Goal: Task Accomplishment & Management: Use online tool/utility

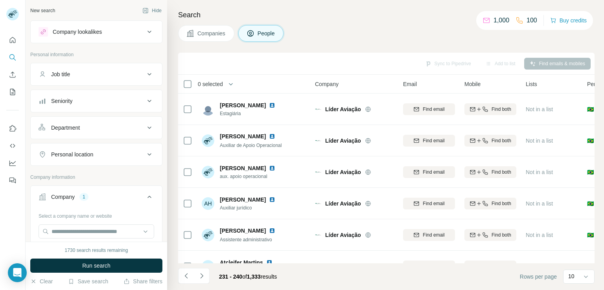
scroll to position [149, 0]
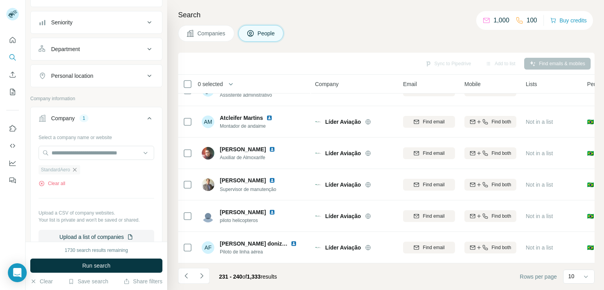
click at [77, 169] on icon "button" at bounding box center [75, 170] width 6 height 6
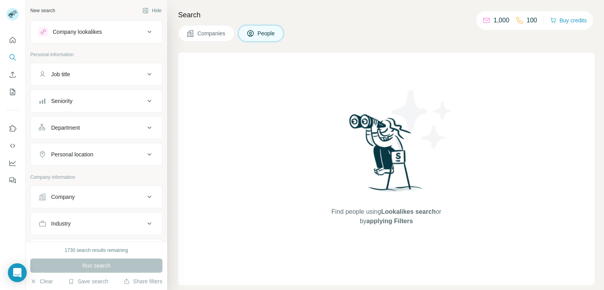
click at [98, 198] on div "Company" at bounding box center [92, 197] width 106 height 8
click at [99, 233] on input "text" at bounding box center [97, 231] width 116 height 14
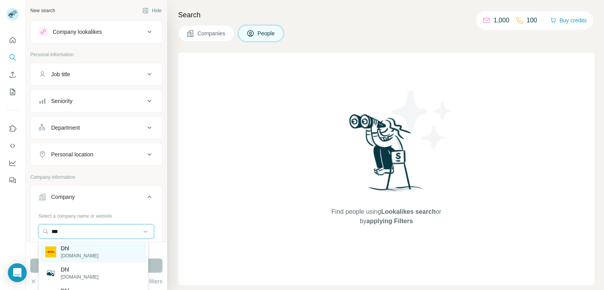
type input "***"
click at [89, 249] on div "Dhl [DOMAIN_NAME]" at bounding box center [93, 251] width 106 height 21
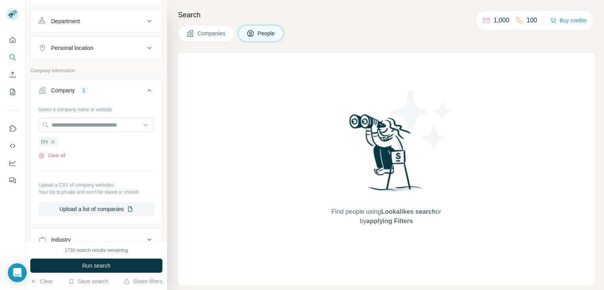
scroll to position [125, 0]
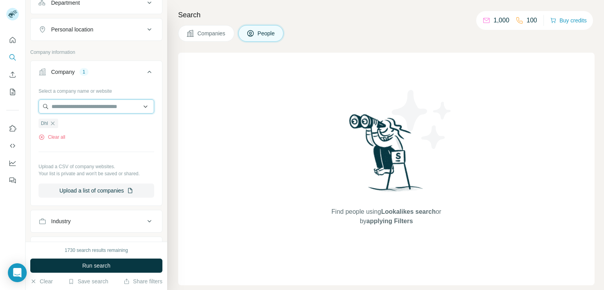
click at [92, 110] on input "text" at bounding box center [97, 106] width 116 height 14
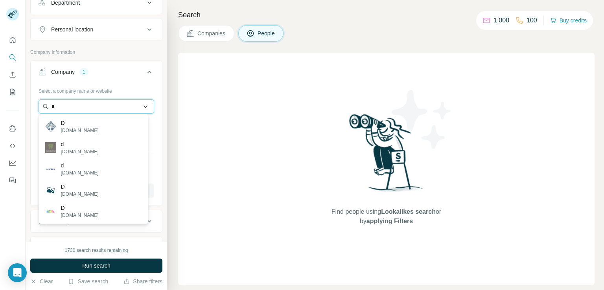
click at [65, 104] on input "*" at bounding box center [97, 106] width 116 height 14
type input "*"
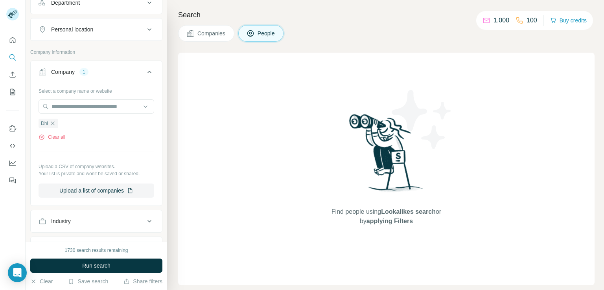
click at [144, 144] on div "Select a company name or website Dhl Clear all Upload a CSV of company websites…" at bounding box center [97, 140] width 116 height 113
click at [108, 268] on span "Run search" at bounding box center [96, 266] width 28 height 8
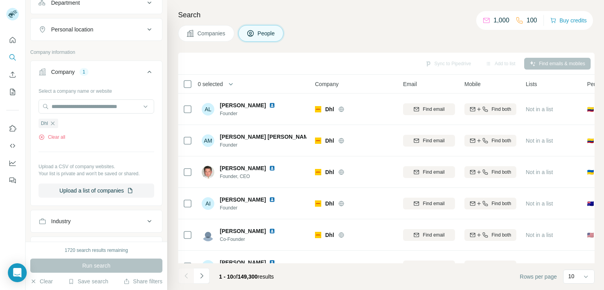
click at [132, 30] on div "Personal location" at bounding box center [92, 30] width 106 height 8
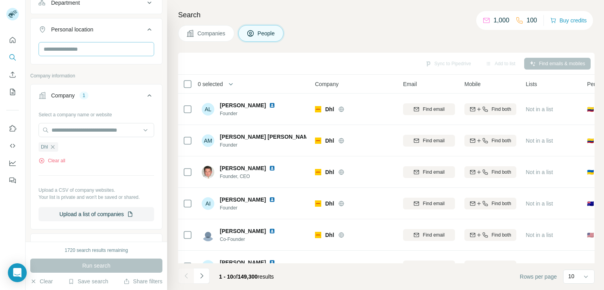
click at [101, 53] on div at bounding box center [97, 50] width 116 height 16
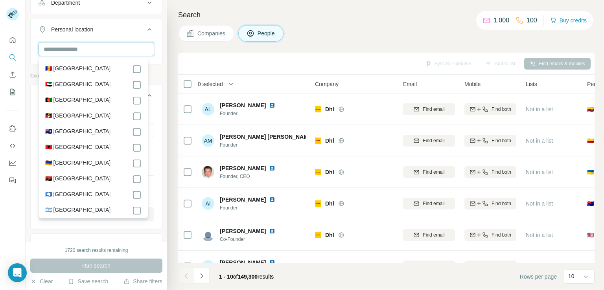
click at [101, 53] on input "text" at bounding box center [97, 49] width 116 height 14
click at [125, 46] on input "text" at bounding box center [97, 49] width 116 height 14
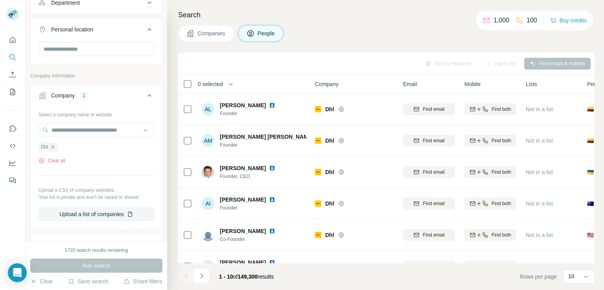
click at [239, 49] on div "Search Companies People Sync to Pipedrive Add to list Find emails & mobiles 0 s…" at bounding box center [385, 145] width 437 height 290
click at [113, 46] on input "text" at bounding box center [97, 49] width 116 height 14
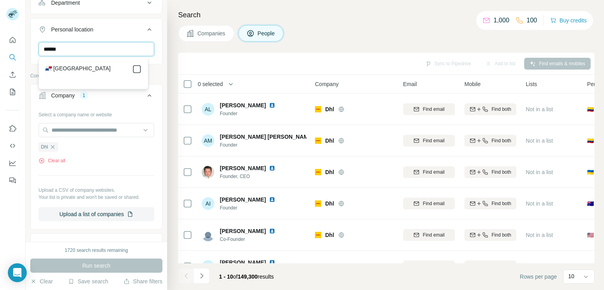
type input "******"
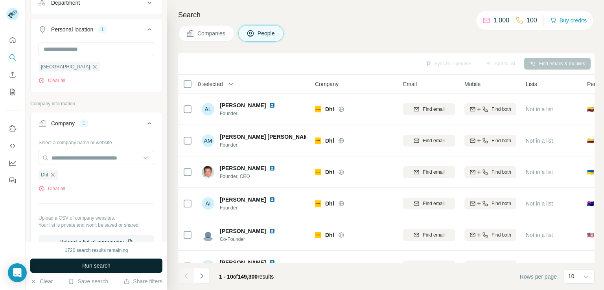
click at [115, 268] on button "Run search" at bounding box center [96, 266] width 132 height 14
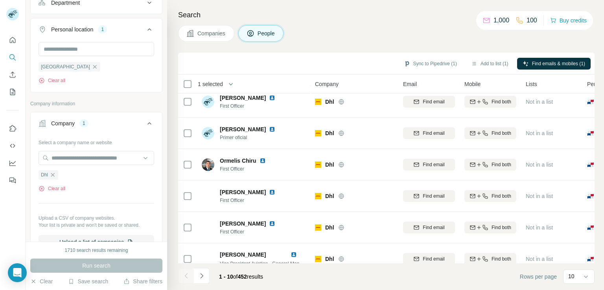
scroll to position [149, 0]
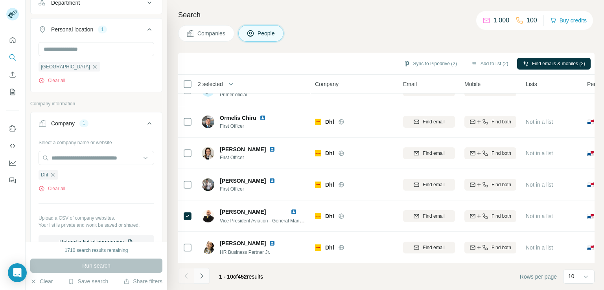
click at [202, 278] on icon "Navigate to next page" at bounding box center [202, 276] width 8 height 8
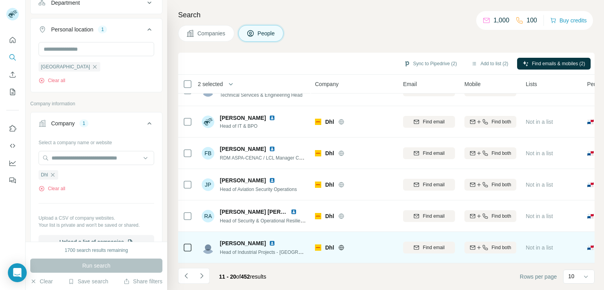
click at [187, 247] on icon at bounding box center [187, 247] width 9 height 9
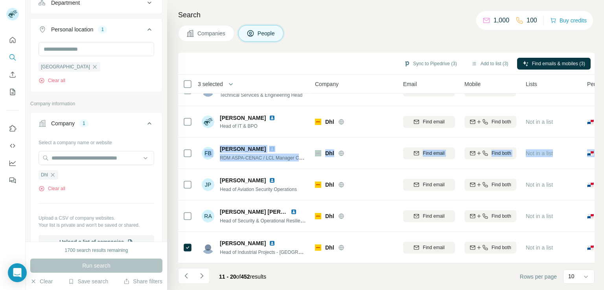
drag, startPoint x: 596, startPoint y: 146, endPoint x: 598, endPoint y: 124, distance: 22.1
click at [598, 124] on div "Search Companies People Sync to Pipedrive (3) Add to list (3) Find emails & mob…" at bounding box center [385, 145] width 437 height 290
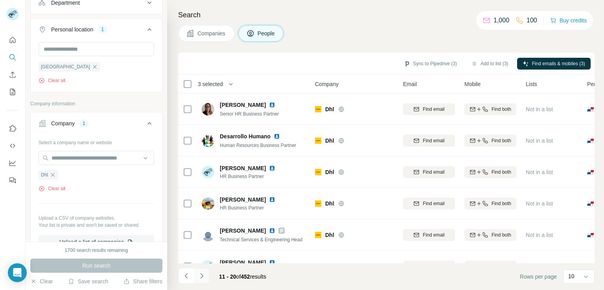
click at [201, 274] on icon "Navigate to next page" at bounding box center [201, 275] width 3 height 5
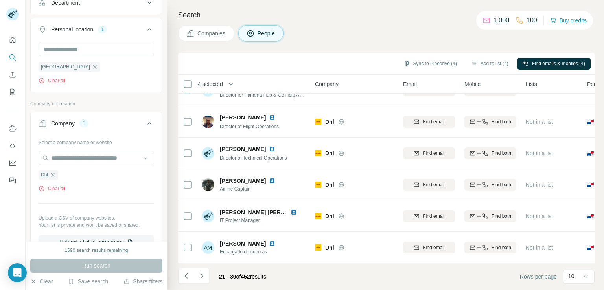
scroll to position [149, 0]
click at [205, 279] on icon "Navigate to next page" at bounding box center [202, 276] width 8 height 8
click at [200, 281] on button "Navigate to next page" at bounding box center [202, 276] width 16 height 16
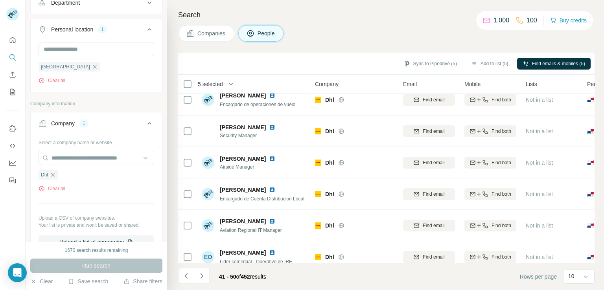
scroll to position [40, 0]
click at [207, 280] on button "Navigate to next page" at bounding box center [202, 276] width 16 height 16
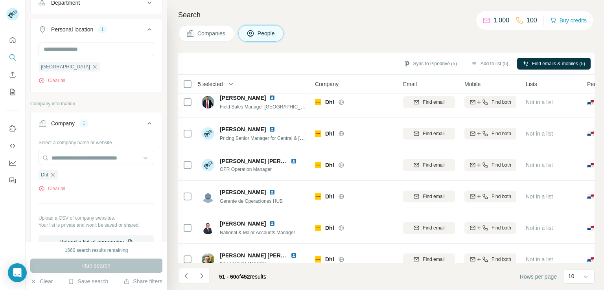
scroll to position [149, 0]
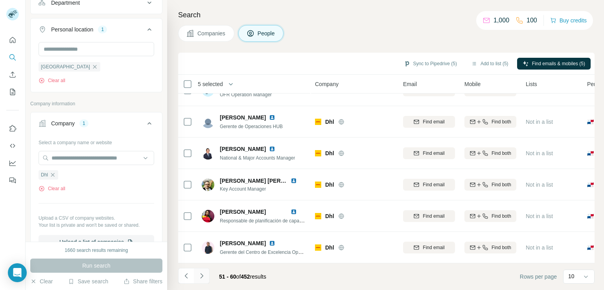
click at [202, 277] on icon "Navigate to next page" at bounding box center [202, 276] width 8 height 8
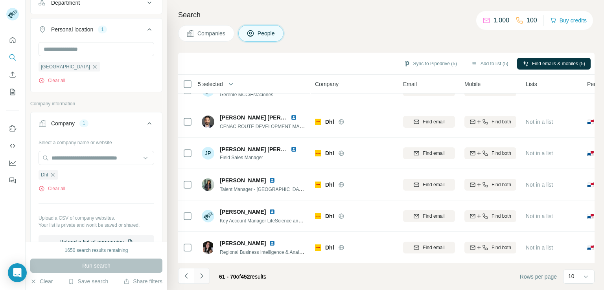
click at [199, 274] on icon "Navigate to next page" at bounding box center [202, 276] width 8 height 8
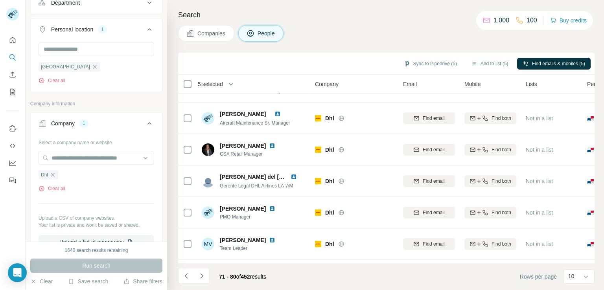
scroll to position [0, 0]
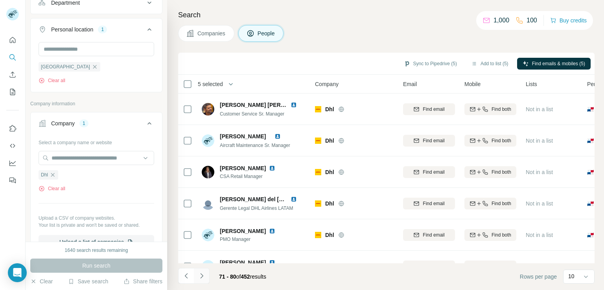
click at [206, 274] on button "Navigate to next page" at bounding box center [202, 276] width 16 height 16
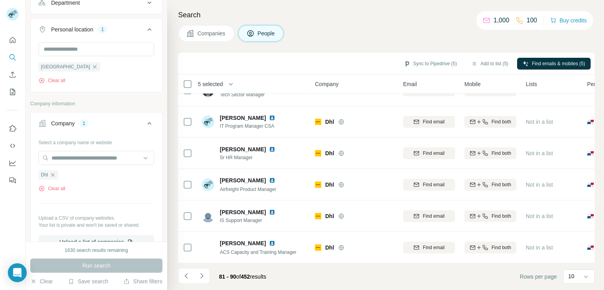
scroll to position [149, 0]
click at [205, 279] on button "Navigate to next page" at bounding box center [202, 276] width 16 height 16
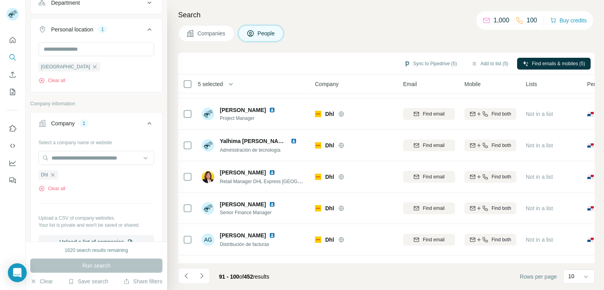
scroll to position [25, 0]
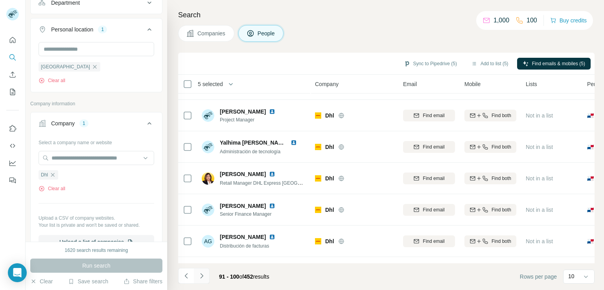
click at [203, 277] on icon "Navigate to next page" at bounding box center [202, 276] width 8 height 8
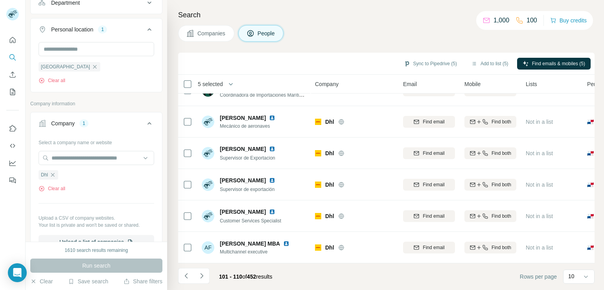
scroll to position [0, 0]
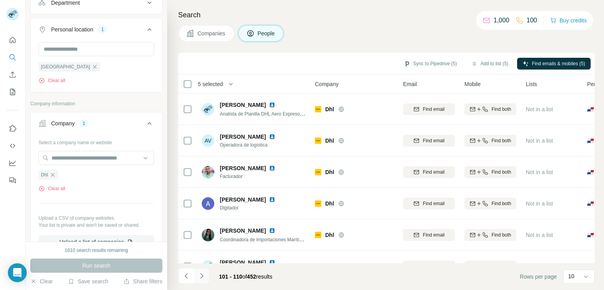
click at [201, 277] on icon "Navigate to next page" at bounding box center [201, 275] width 3 height 5
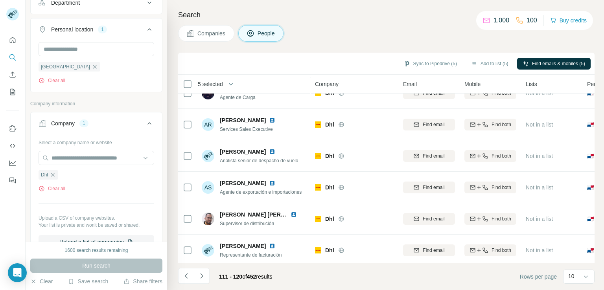
scroll to position [149, 0]
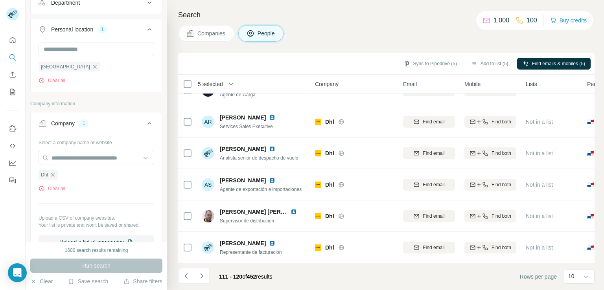
click at [209, 277] on div "111 - 120 of 452 results" at bounding box center [228, 276] width 100 height 17
click at [198, 275] on icon "Navigate to next page" at bounding box center [202, 276] width 8 height 8
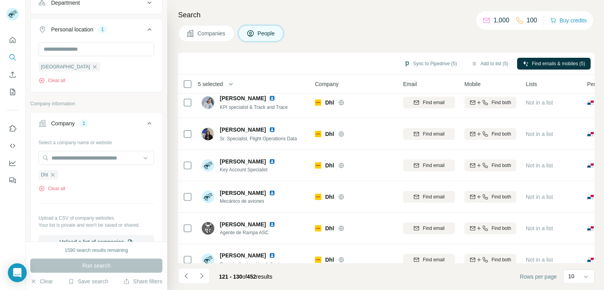
scroll to position [6, 0]
click at [202, 278] on icon "Navigate to next page" at bounding box center [202, 276] width 8 height 8
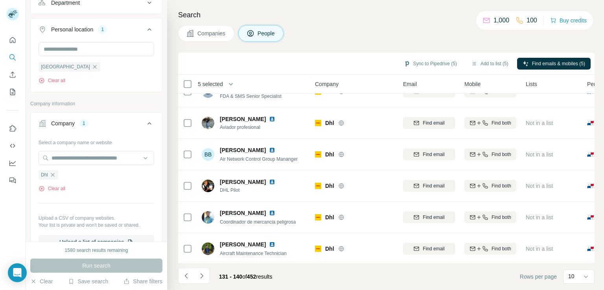
scroll to position [149, 0]
click at [197, 281] on button "Navigate to next page" at bounding box center [202, 276] width 16 height 16
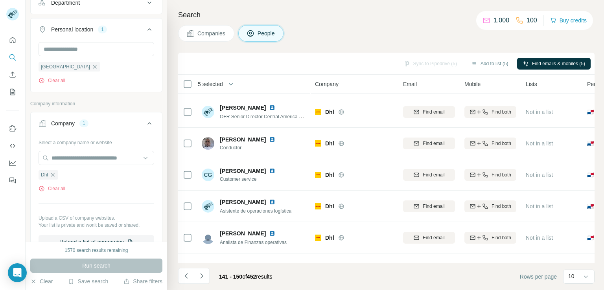
scroll to position [64, 0]
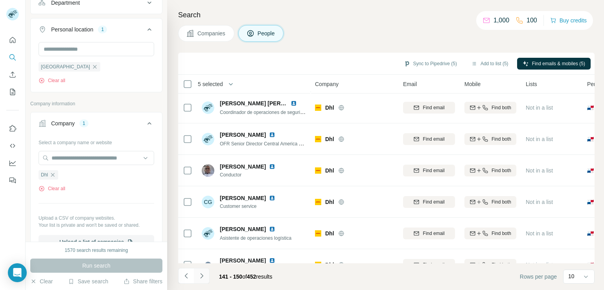
click at [203, 278] on icon "Navigate to next page" at bounding box center [202, 276] width 8 height 8
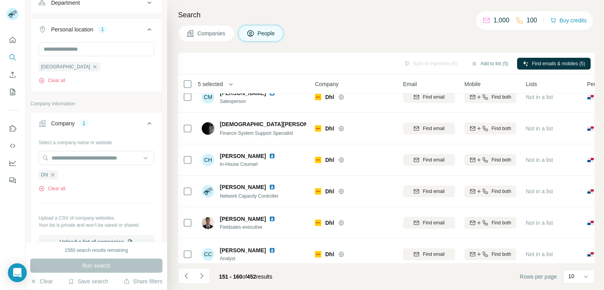
scroll to position [149, 0]
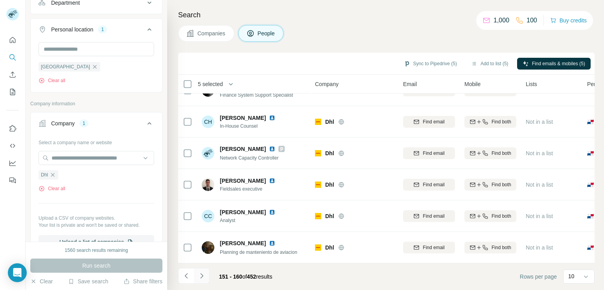
click at [197, 280] on button "Navigate to next page" at bounding box center [202, 276] width 16 height 16
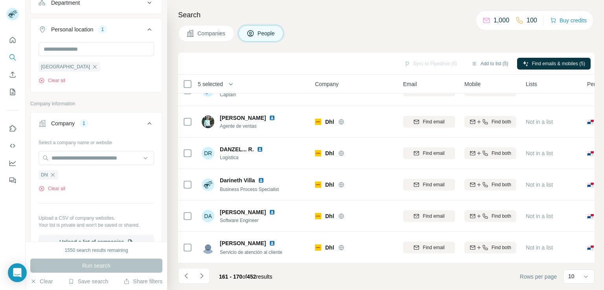
scroll to position [0, 0]
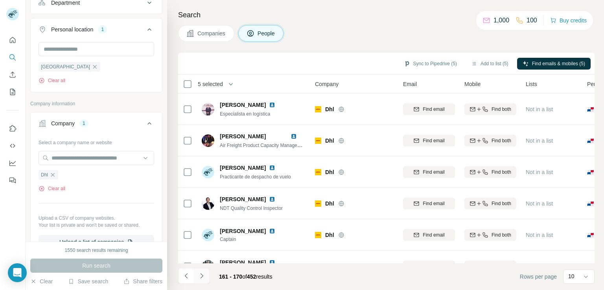
click at [198, 278] on icon "Navigate to next page" at bounding box center [202, 276] width 8 height 8
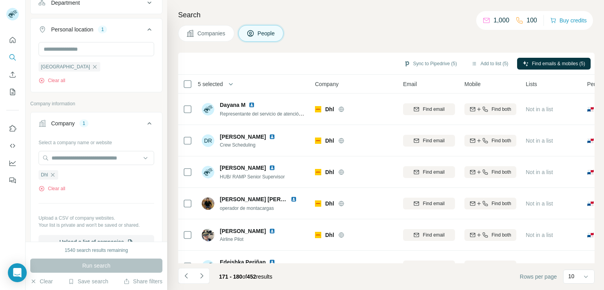
scroll to position [149, 0]
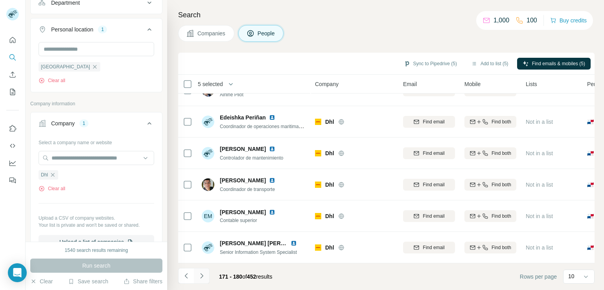
click at [199, 274] on icon "Navigate to next page" at bounding box center [202, 276] width 8 height 8
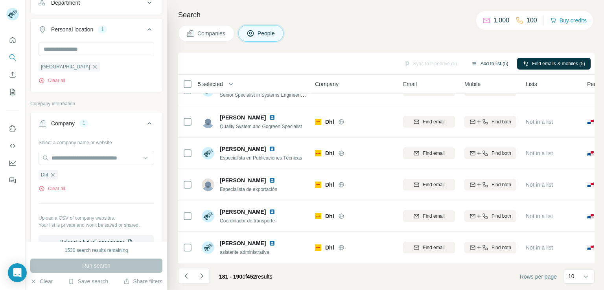
click at [496, 65] on button "Add to list (5)" at bounding box center [489, 64] width 48 height 12
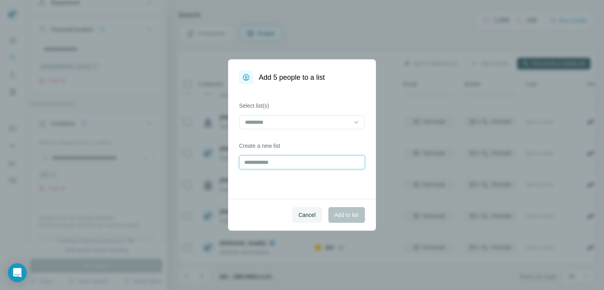
click at [261, 164] on input "text" at bounding box center [302, 162] width 126 height 14
type input "*"
type input "**********"
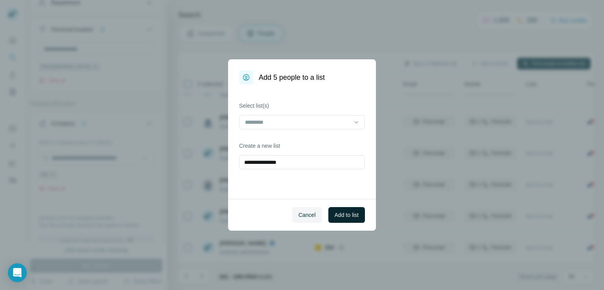
click at [347, 215] on span "Add to list" at bounding box center [346, 215] width 24 height 8
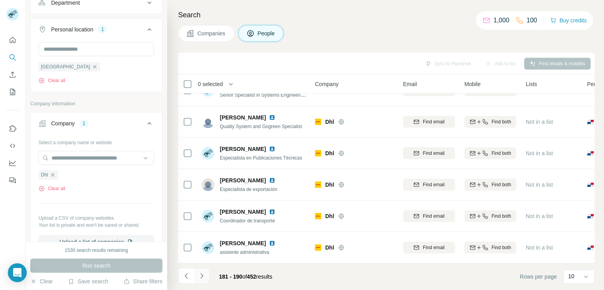
click at [200, 273] on icon "Navigate to next page" at bounding box center [202, 276] width 8 height 8
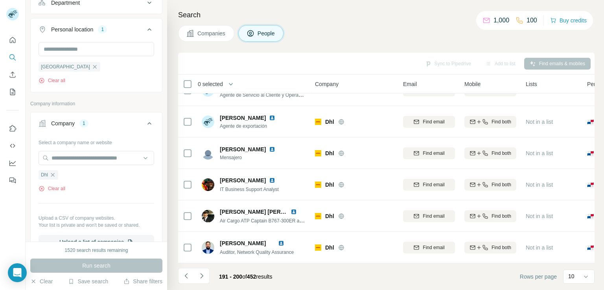
scroll to position [0, 0]
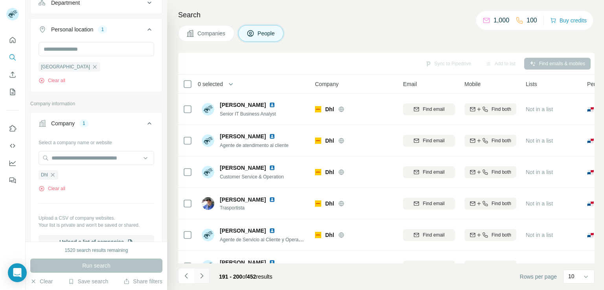
click at [200, 273] on icon "Navigate to next page" at bounding box center [202, 276] width 8 height 8
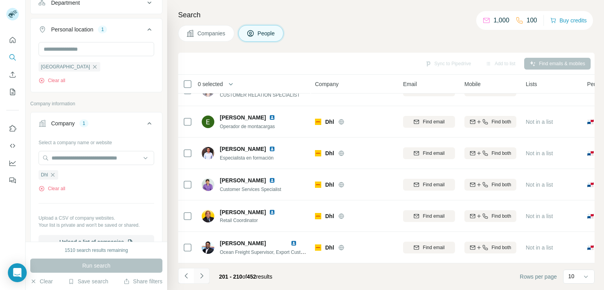
click at [200, 281] on button "Navigate to next page" at bounding box center [202, 276] width 16 height 16
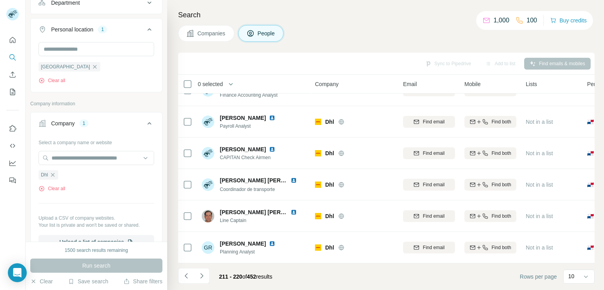
scroll to position [0, 0]
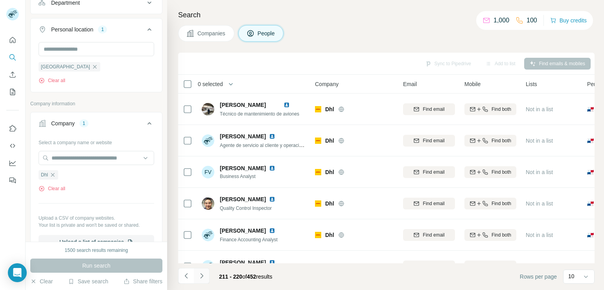
click at [198, 277] on icon "Navigate to next page" at bounding box center [202, 276] width 8 height 8
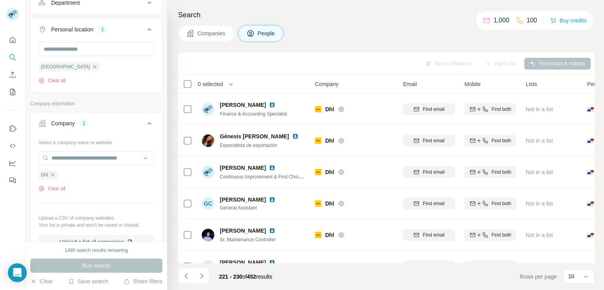
scroll to position [149, 0]
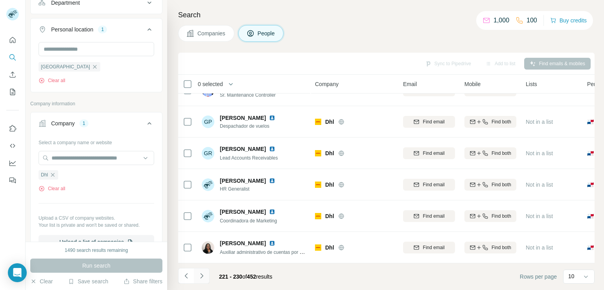
click at [203, 279] on icon "Navigate to next page" at bounding box center [202, 276] width 8 height 8
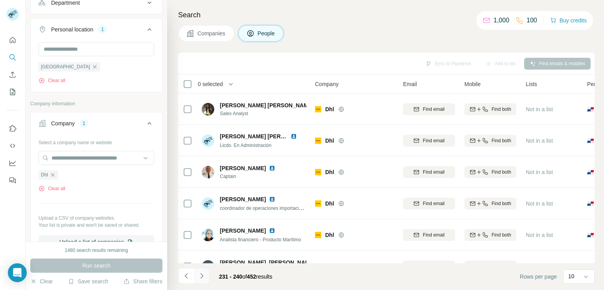
click at [203, 282] on button "Navigate to next page" at bounding box center [202, 276] width 16 height 16
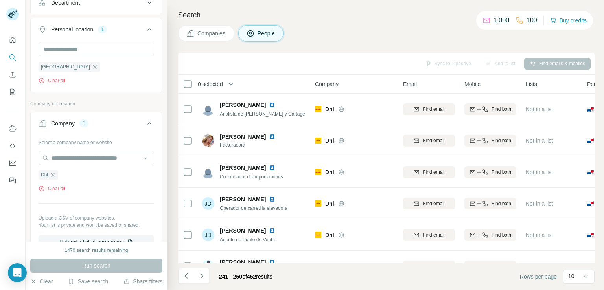
scroll to position [149, 0]
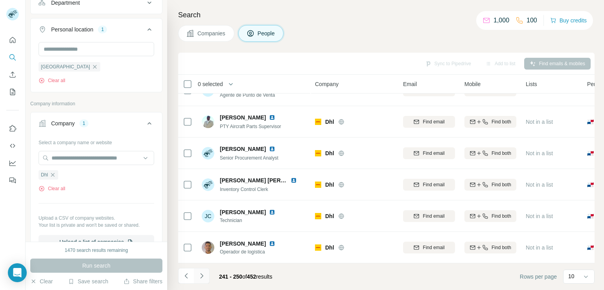
click at [197, 275] on button "Navigate to next page" at bounding box center [202, 276] width 16 height 16
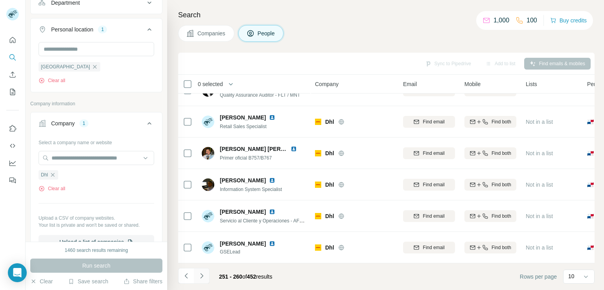
click at [204, 277] on icon "Navigate to next page" at bounding box center [202, 276] width 8 height 8
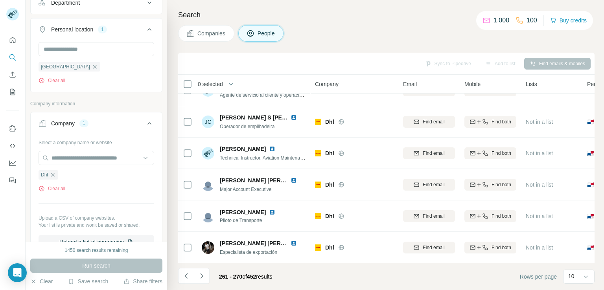
scroll to position [0, 0]
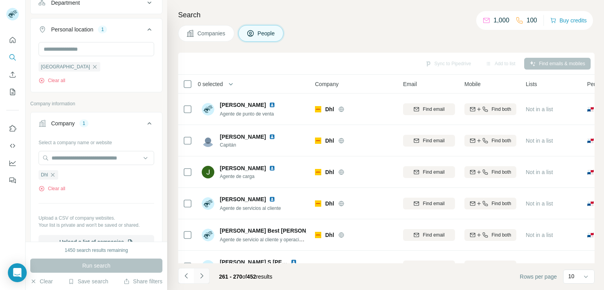
click at [203, 278] on icon "Navigate to next page" at bounding box center [202, 276] width 8 height 8
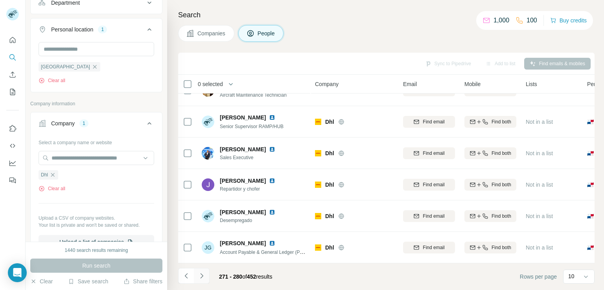
click at [202, 279] on icon "Navigate to next page" at bounding box center [202, 276] width 8 height 8
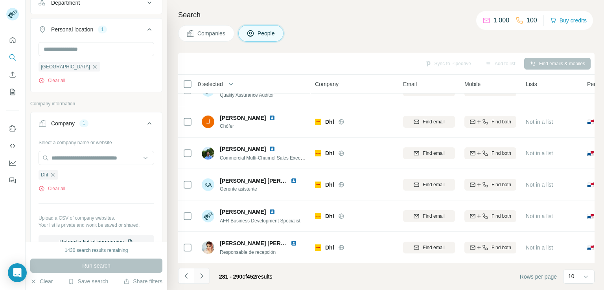
click at [202, 279] on icon "Navigate to next page" at bounding box center [202, 276] width 8 height 8
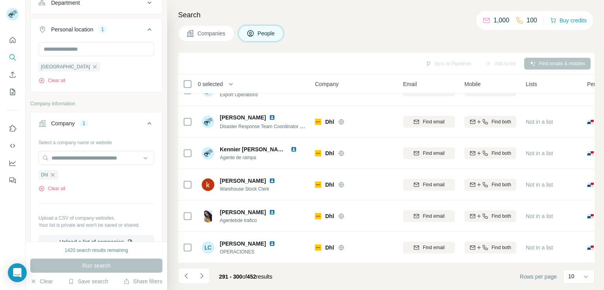
scroll to position [0, 0]
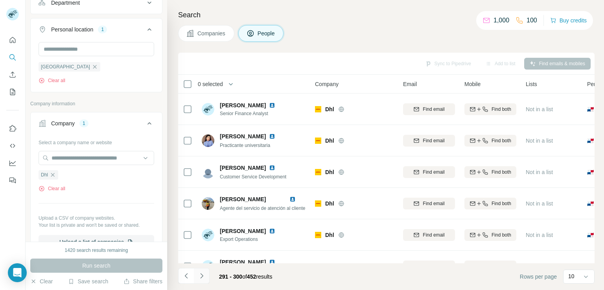
click at [202, 272] on icon "Navigate to next page" at bounding box center [202, 276] width 8 height 8
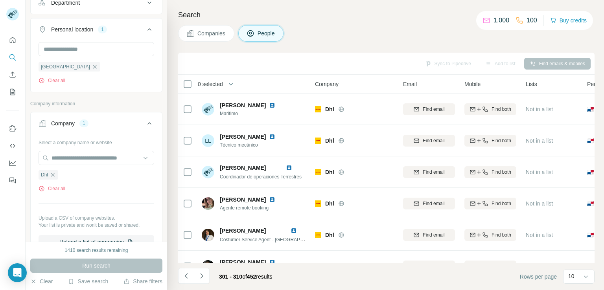
click at [594, 198] on div "Search Companies People Sync to Pipedrive Add to list Find emails & mobiles 0 s…" at bounding box center [385, 145] width 437 height 290
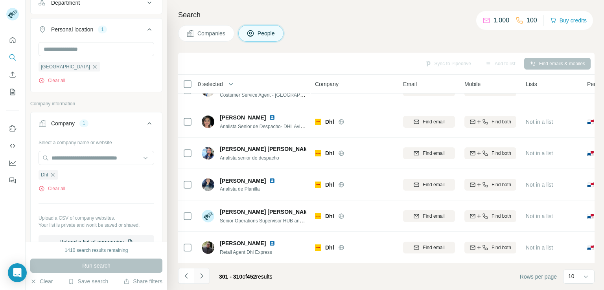
click at [198, 279] on icon "Navigate to next page" at bounding box center [202, 276] width 8 height 8
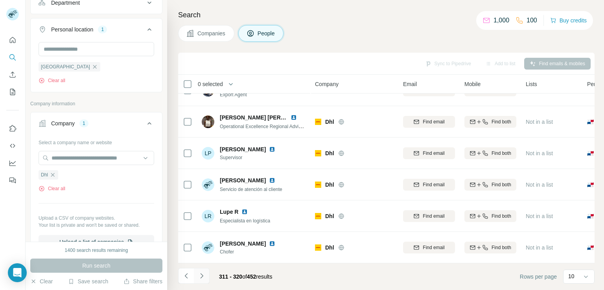
click at [198, 279] on icon "Navigate to next page" at bounding box center [202, 276] width 8 height 8
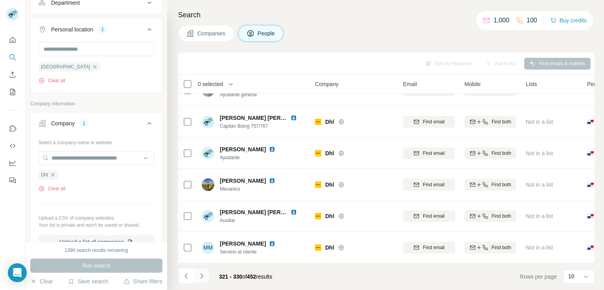
click at [198, 279] on icon "Navigate to next page" at bounding box center [202, 276] width 8 height 8
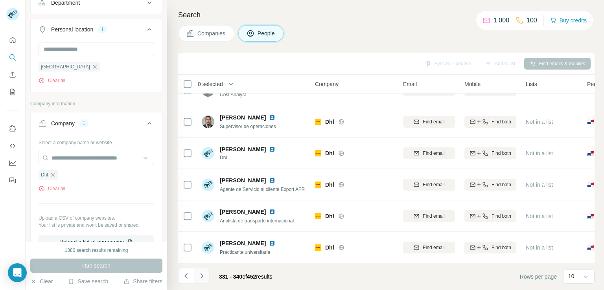
click at [198, 279] on icon "Navigate to next page" at bounding box center [202, 276] width 8 height 8
click at [198, 277] on icon "Navigate to next page" at bounding box center [202, 276] width 8 height 8
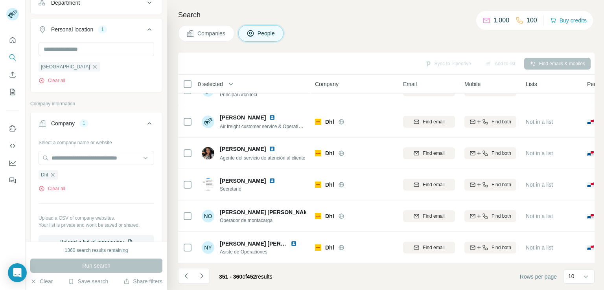
scroll to position [0, 0]
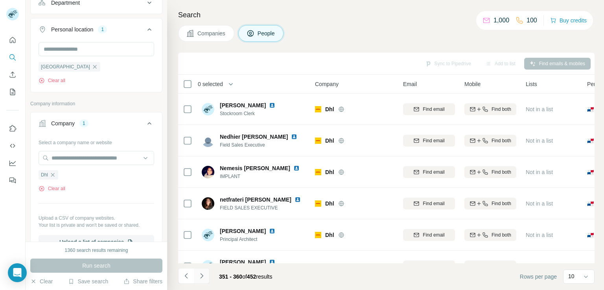
click at [200, 273] on icon "Navigate to next page" at bounding box center [201, 275] width 3 height 5
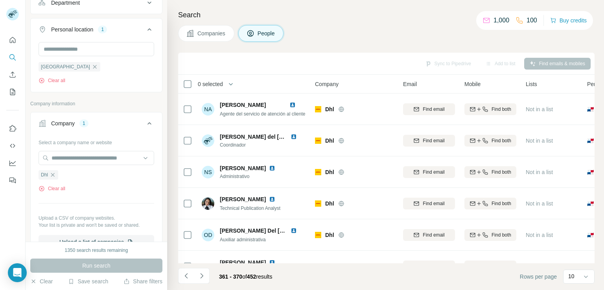
scroll to position [149, 0]
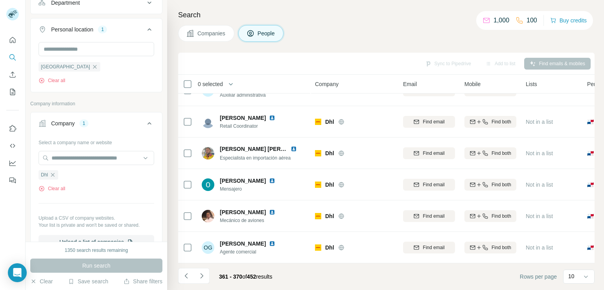
click at [288, 269] on footer "361 - 370 of 452 results Rows per page 10" at bounding box center [386, 276] width 416 height 27
click at [200, 279] on icon "Navigate to next page" at bounding box center [202, 276] width 8 height 8
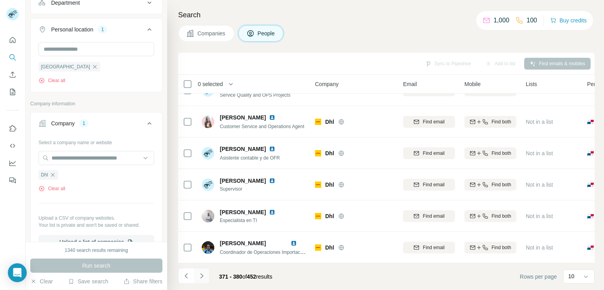
click at [201, 276] on icon "Navigate to next page" at bounding box center [202, 276] width 8 height 8
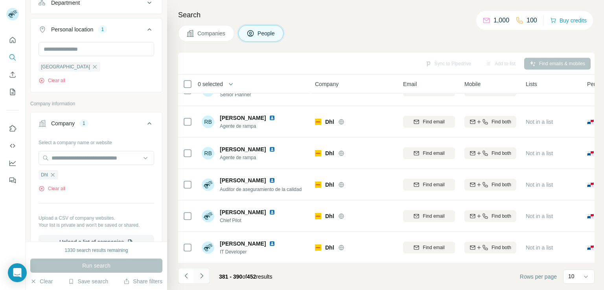
click at [197, 275] on button "Navigate to next page" at bounding box center [202, 276] width 16 height 16
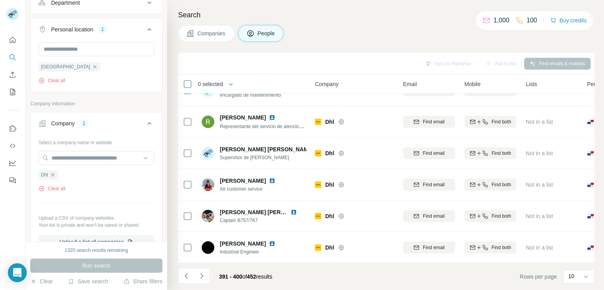
scroll to position [0, 0]
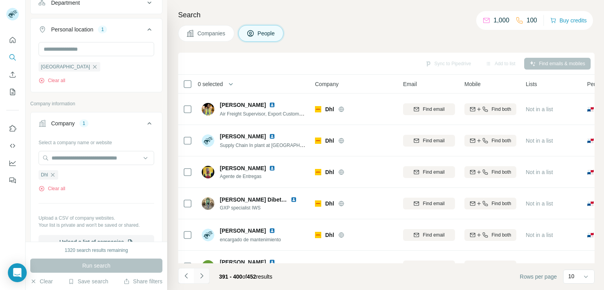
click at [198, 271] on button "Navigate to next page" at bounding box center [202, 276] width 16 height 16
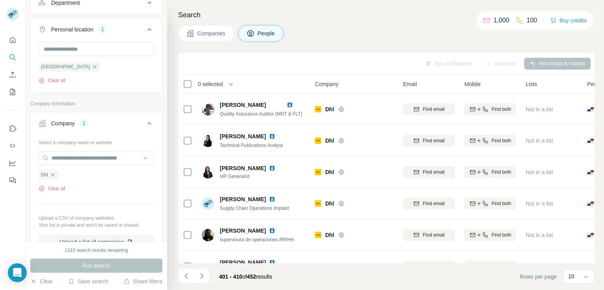
scroll to position [149, 0]
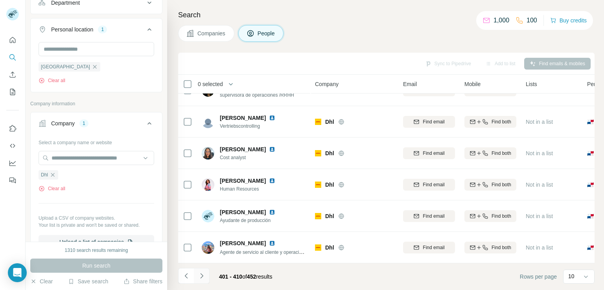
click at [201, 277] on icon "Navigate to next page" at bounding box center [201, 275] width 3 height 5
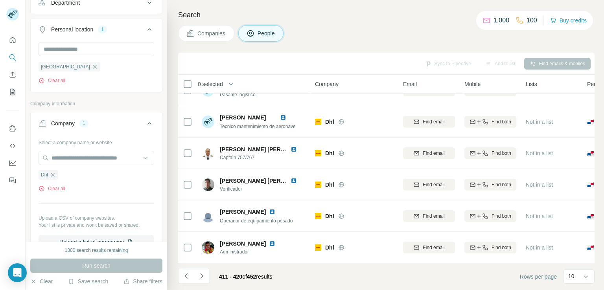
scroll to position [0, 0]
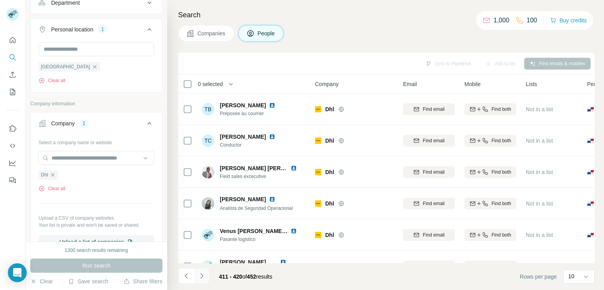
click at [205, 279] on button "Navigate to next page" at bounding box center [202, 276] width 16 height 16
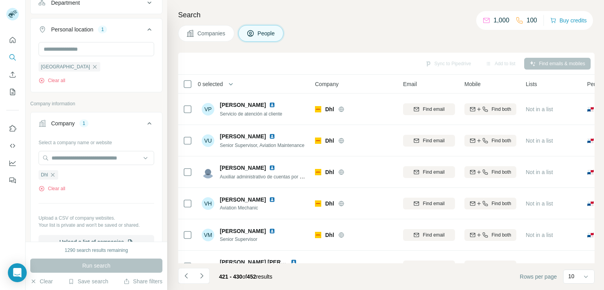
scroll to position [149, 0]
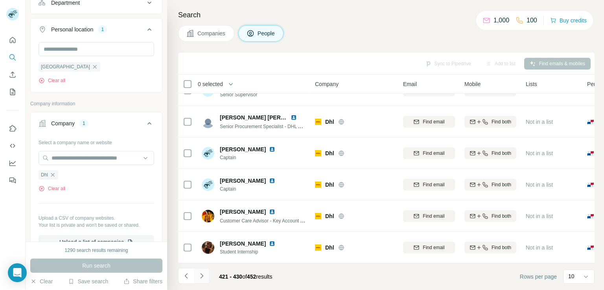
click at [202, 277] on icon "Navigate to next page" at bounding box center [202, 276] width 8 height 8
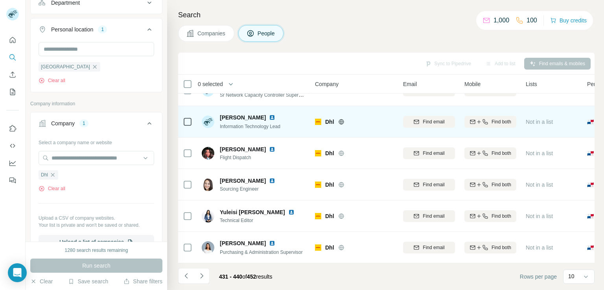
click at [188, 123] on div at bounding box center [187, 122] width 9 height 22
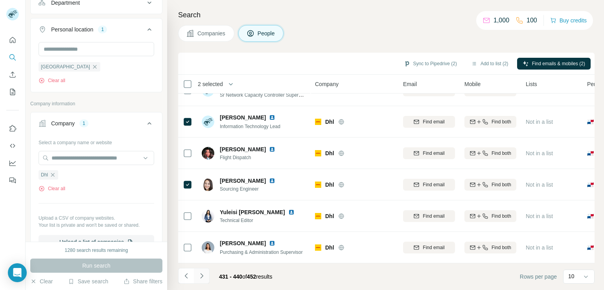
click at [199, 277] on icon "Navigate to next page" at bounding box center [202, 276] width 8 height 8
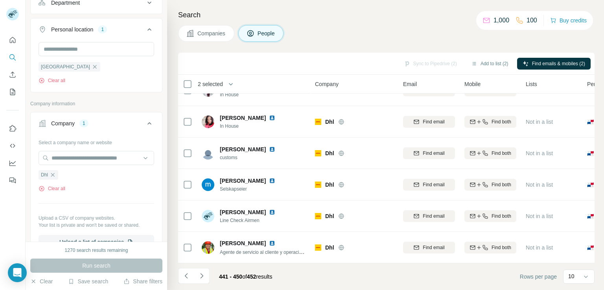
scroll to position [0, 0]
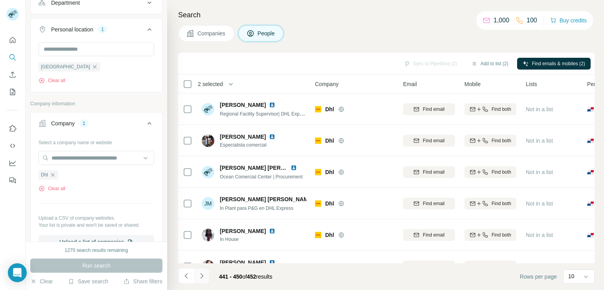
click at [200, 280] on button "Navigate to next page" at bounding box center [202, 276] width 16 height 16
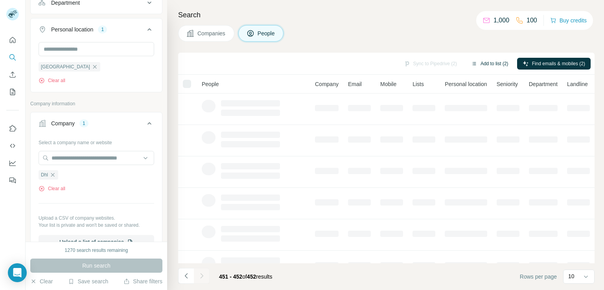
click at [495, 62] on button "Add to list (2)" at bounding box center [489, 64] width 48 height 12
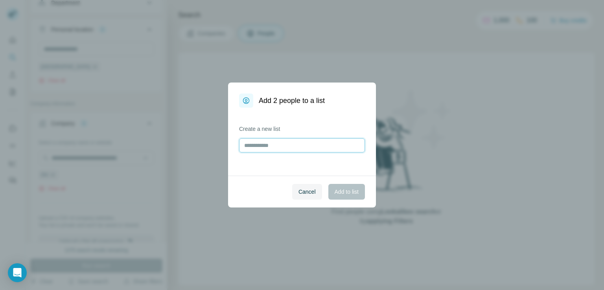
click at [298, 150] on input "text" at bounding box center [302, 145] width 126 height 14
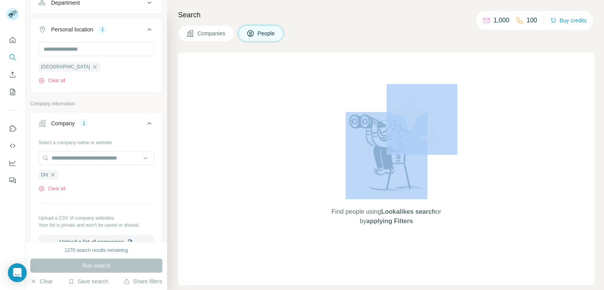
click at [298, 150] on div "Find people using Lookalikes search or by applying Filters" at bounding box center [386, 169] width 416 height 233
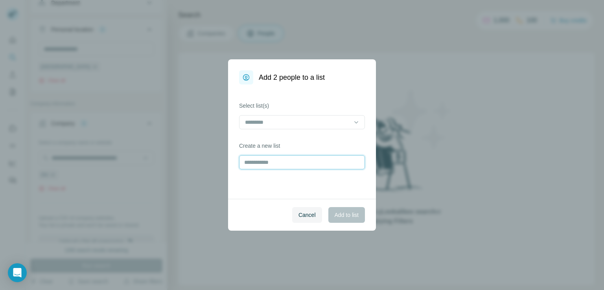
click at [275, 161] on input "text" at bounding box center [302, 162] width 126 height 14
click at [286, 124] on input at bounding box center [297, 122] width 106 height 9
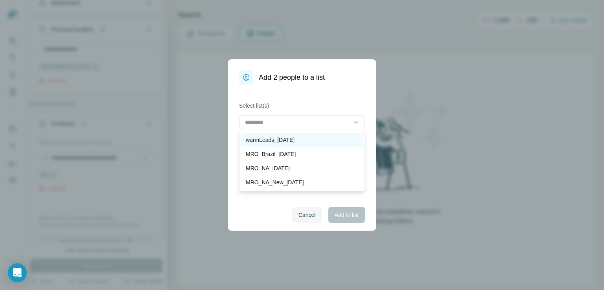
click at [286, 138] on p "warmLeads_[DATE]" at bounding box center [270, 140] width 49 height 8
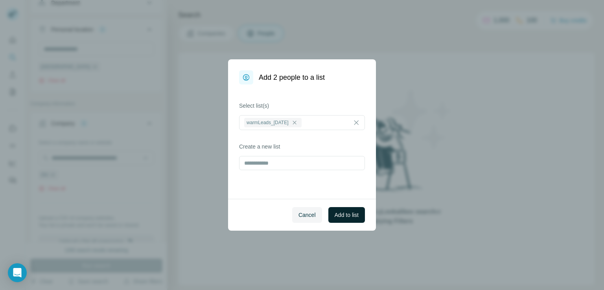
click at [342, 213] on span "Add to list" at bounding box center [346, 215] width 24 height 8
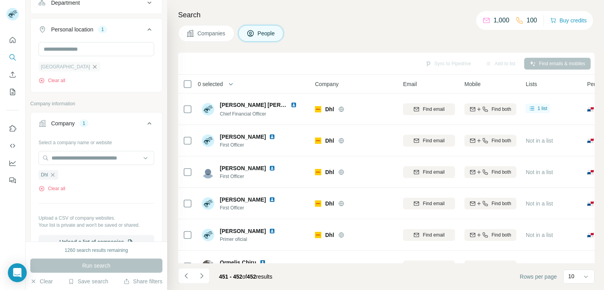
click at [92, 66] on icon "button" at bounding box center [95, 67] width 6 height 6
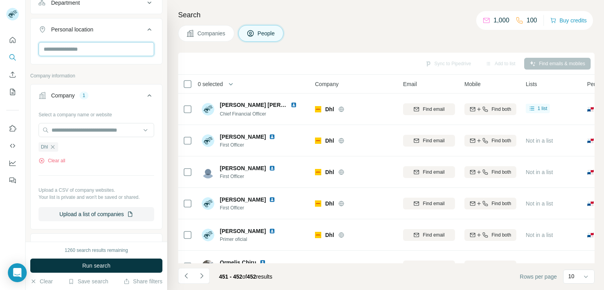
click at [73, 52] on input "text" at bounding box center [97, 49] width 116 height 14
click at [149, 147] on div "Select a company name or website Dhl Clear all Upload a CSV of company websites…" at bounding box center [96, 167] width 131 height 119
click at [116, 53] on input "text" at bounding box center [97, 49] width 116 height 14
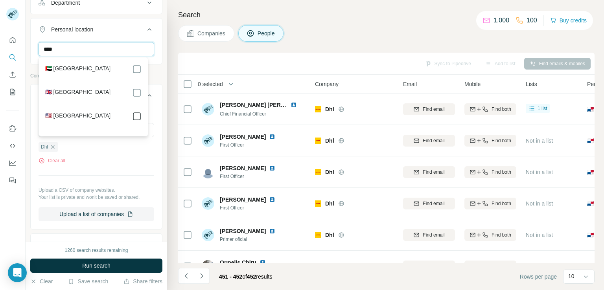
type input "****"
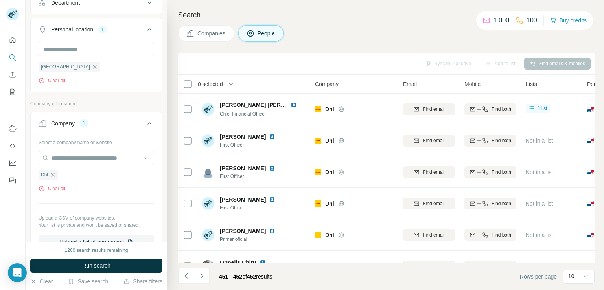
click at [150, 42] on div "United States Clear all" at bounding box center [96, 66] width 131 height 48
click at [76, 262] on button "Run search" at bounding box center [96, 266] width 132 height 14
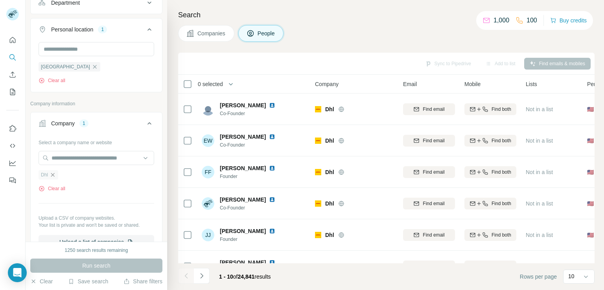
click at [55, 172] on icon "button" at bounding box center [53, 175] width 6 height 6
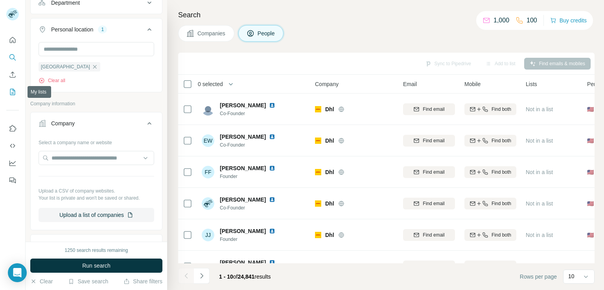
click at [12, 90] on icon "My lists" at bounding box center [13, 92] width 8 height 8
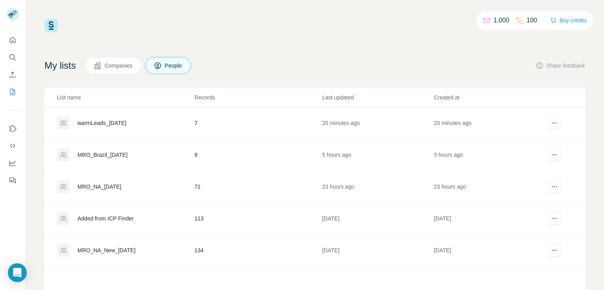
click at [118, 154] on div "MRO_Brazil_[DATE]" at bounding box center [102, 155] width 50 height 8
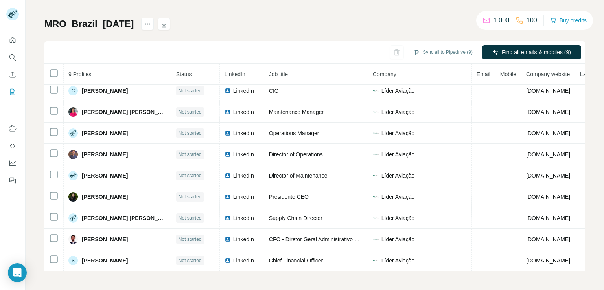
scroll to position [10, 0]
click at [11, 92] on icon "My lists" at bounding box center [13, 92] width 8 height 8
